Goal: Information Seeking & Learning: Find contact information

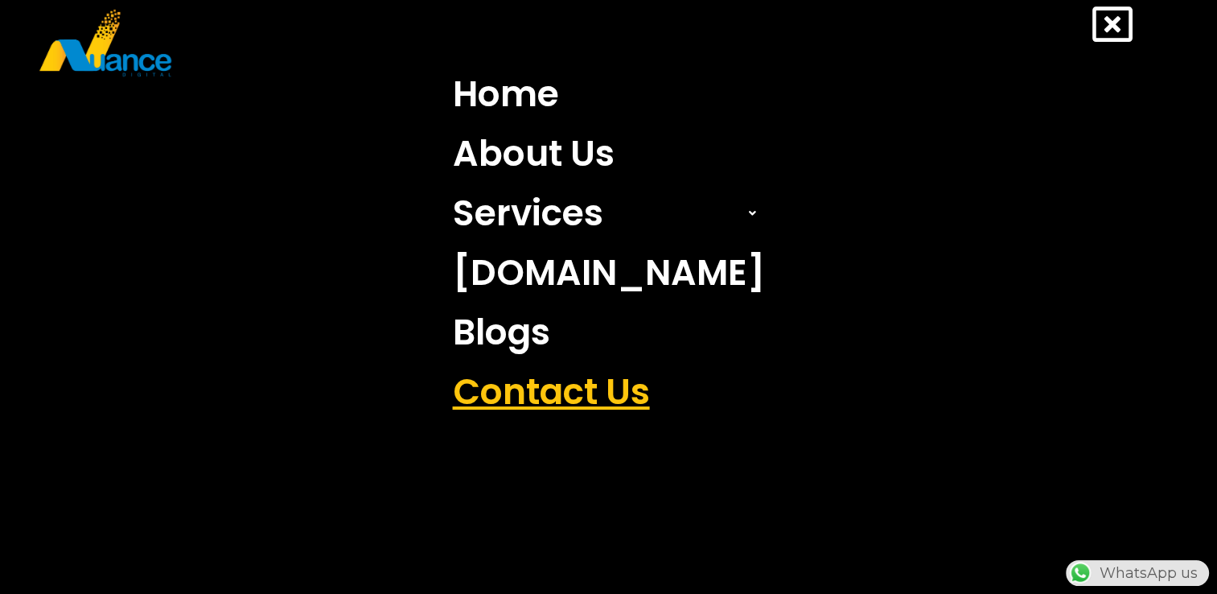
click at [562, 370] on link "Contact Us" at bounding box center [609, 392] width 336 height 60
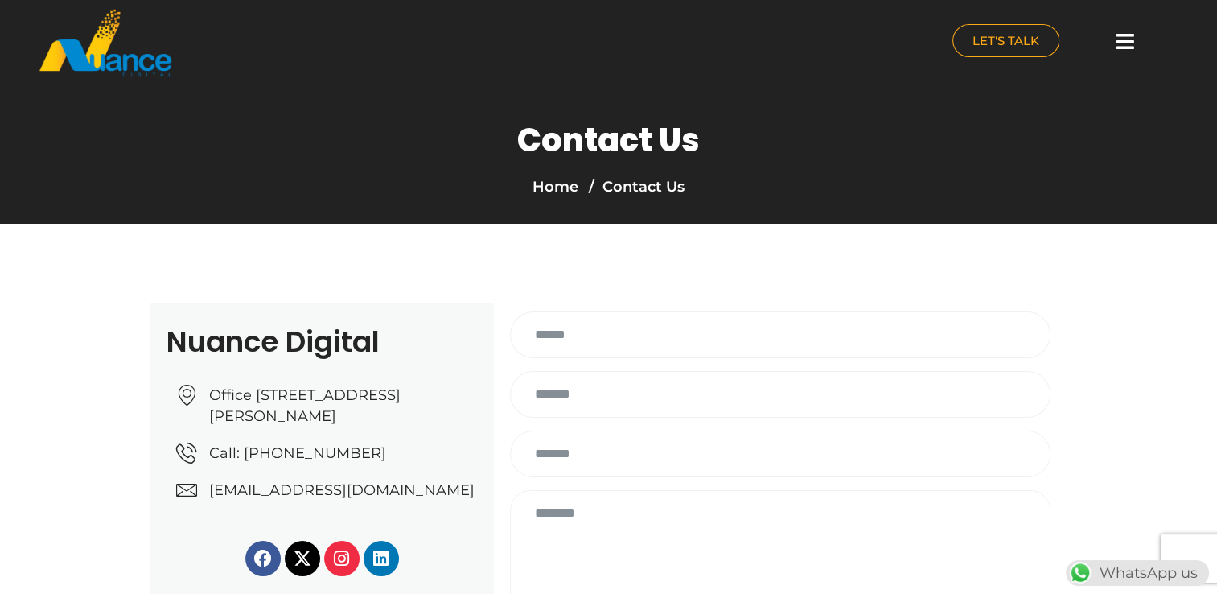
drag, startPoint x: 478, startPoint y: 515, endPoint x: 202, endPoint y: 507, distance: 276.1
click at [202, 507] on div "Nuance Digital Office No: 31، Al Malki Business Center, New Al Mirqab, Jawaan S…" at bounding box center [322, 481] width 344 height 357
copy link "[EMAIL_ADDRESS][DOMAIN_NAME]"
